Goal: Task Accomplishment & Management: Manage account settings

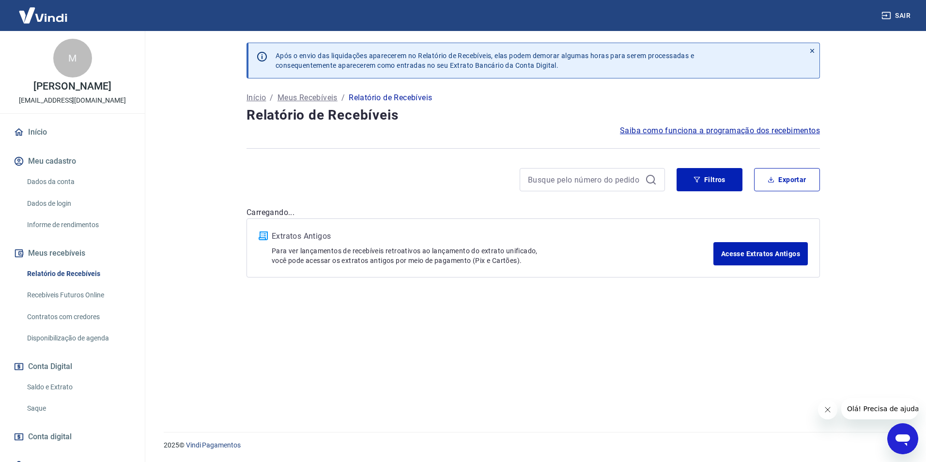
click at [59, 387] on link "Saldo e Extrato" at bounding box center [78, 387] width 110 height 20
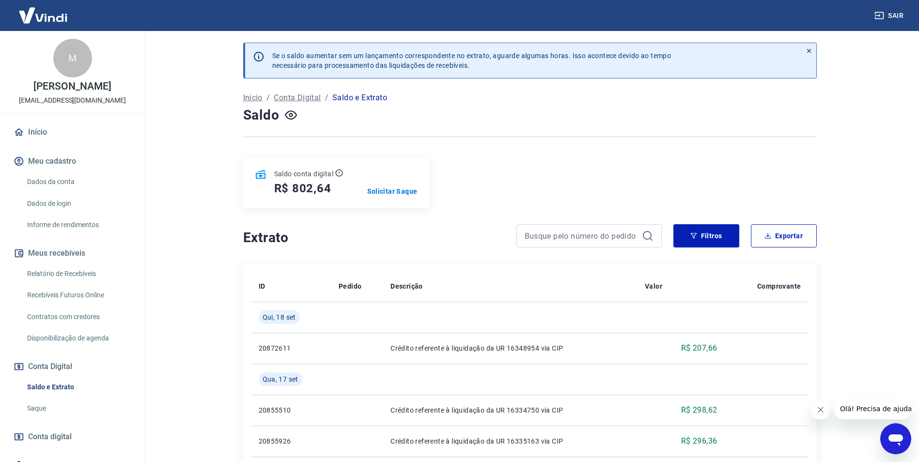
click at [345, 229] on h4 "Extrato" at bounding box center [374, 237] width 262 height 19
click at [374, 191] on p "Solicitar Saque" at bounding box center [392, 191] width 50 height 10
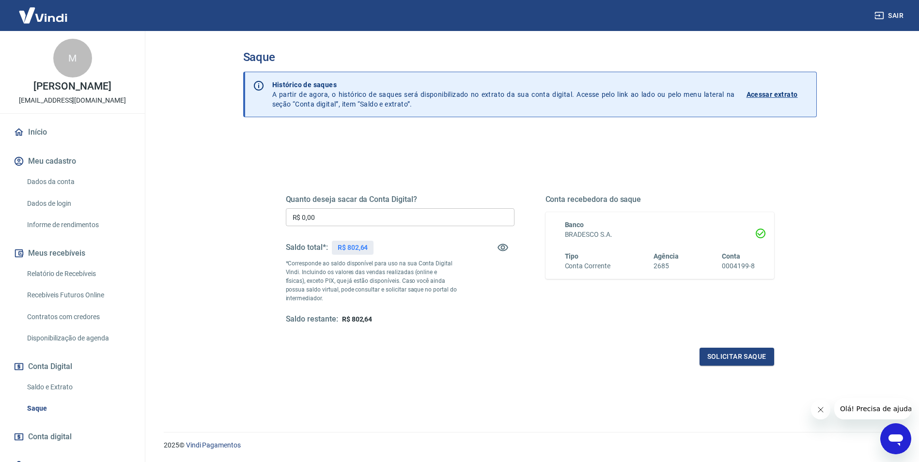
click at [362, 219] on input "R$ 0,00" at bounding box center [400, 217] width 229 height 18
type input "R$ 802,64"
click at [490, 338] on div "Quanto deseja sacar da Conta Digital? R$ 802,64 ​ Saldo total*: R$ 802,64 *Corr…" at bounding box center [530, 268] width 488 height 194
click at [729, 358] on button "Solicitar saque" at bounding box center [736, 357] width 75 height 18
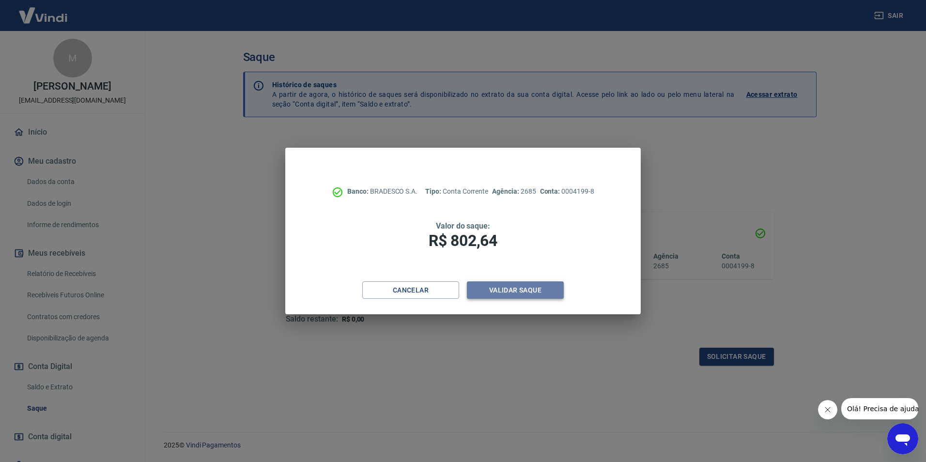
click at [494, 288] on button "Validar saque" at bounding box center [515, 290] width 97 height 18
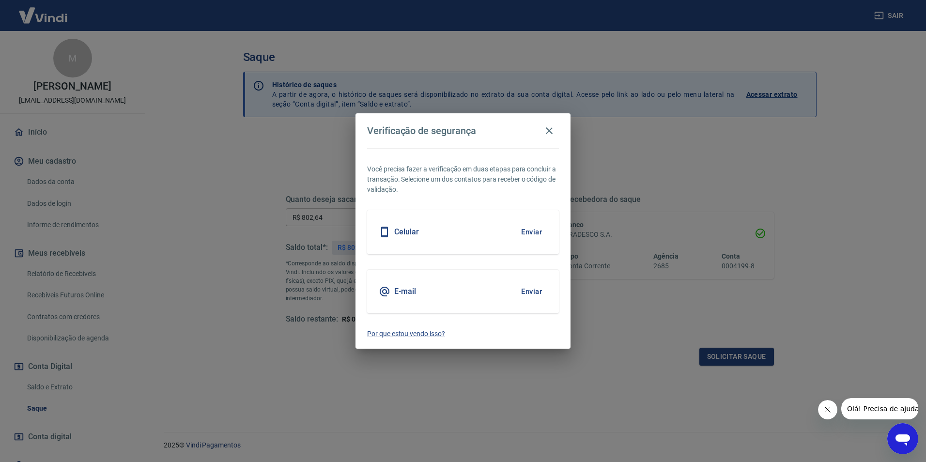
click at [535, 285] on button "Enviar" at bounding box center [531, 291] width 31 height 20
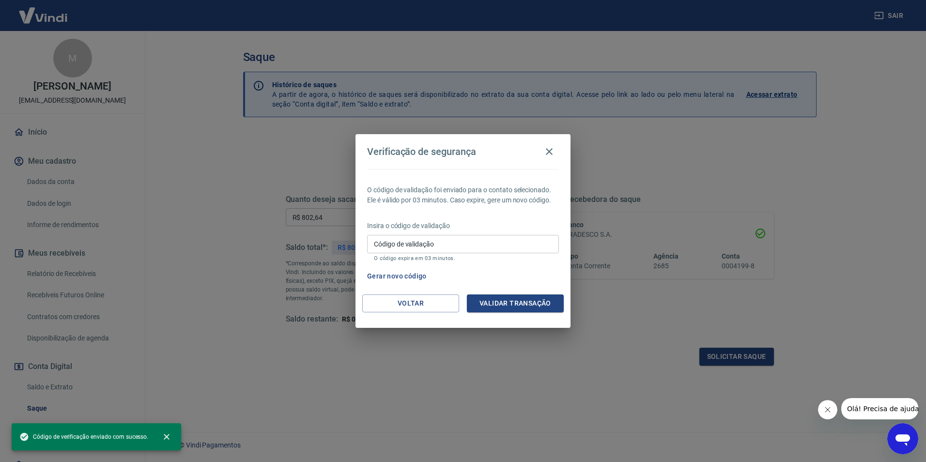
click at [391, 245] on input "Código de validação" at bounding box center [463, 244] width 192 height 18
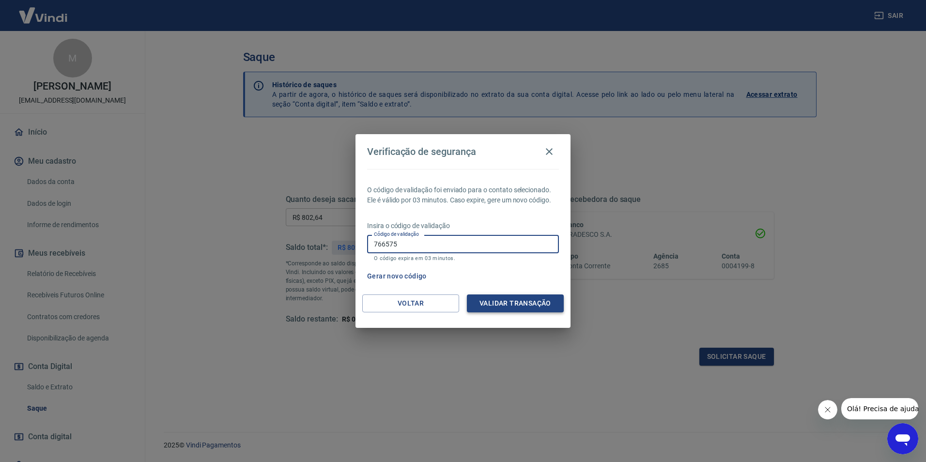
type input "766575"
click at [500, 306] on button "Validar transação" at bounding box center [515, 303] width 97 height 18
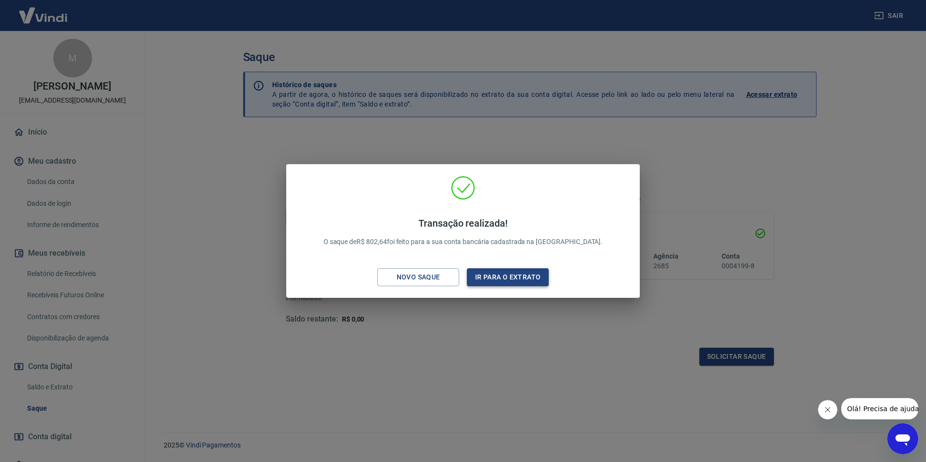
click at [485, 276] on button "Ir para o extrato" at bounding box center [508, 277] width 82 height 18
